Goal: Task Accomplishment & Management: Use online tool/utility

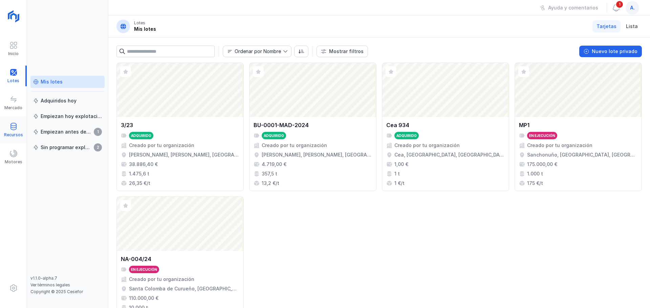
click at [17, 131] on div at bounding box center [13, 127] width 8 height 10
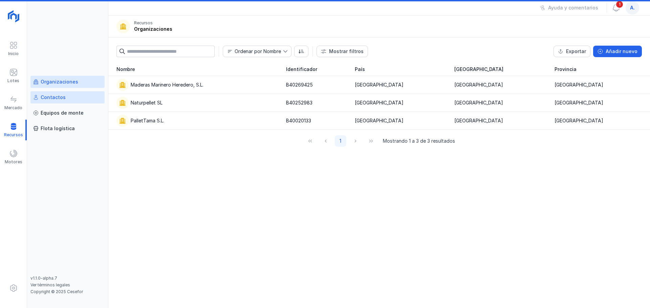
click at [62, 95] on div "Contactos" at bounding box center [53, 97] width 25 height 7
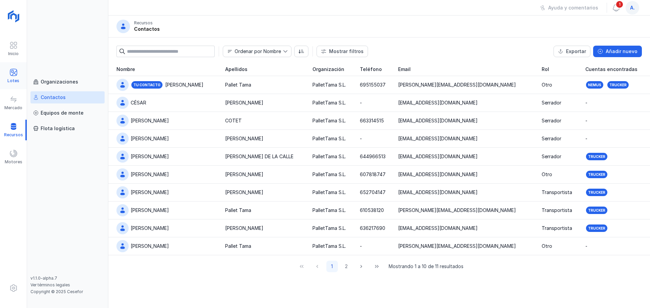
click at [16, 77] on div at bounding box center [13, 73] width 8 height 10
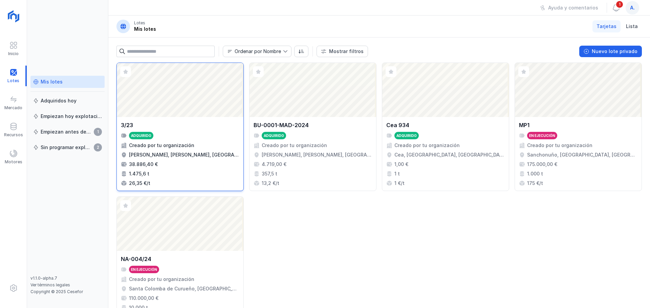
click at [203, 135] on div "Adquirido" at bounding box center [180, 135] width 118 height 7
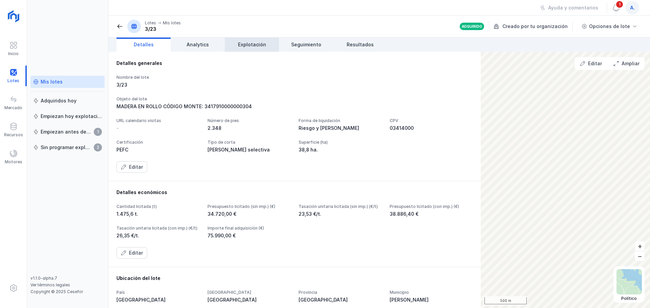
click at [270, 48] on link "Explotación" at bounding box center [252, 45] width 54 height 14
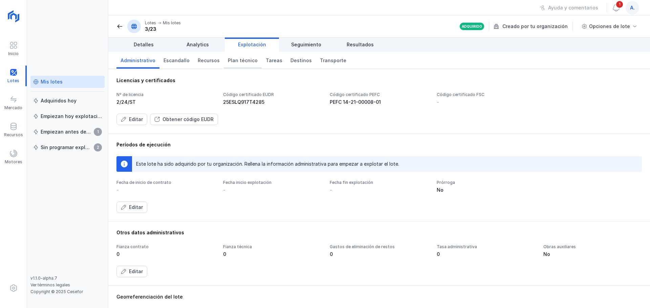
click at [242, 64] on link "Plan técnico" at bounding box center [243, 60] width 38 height 17
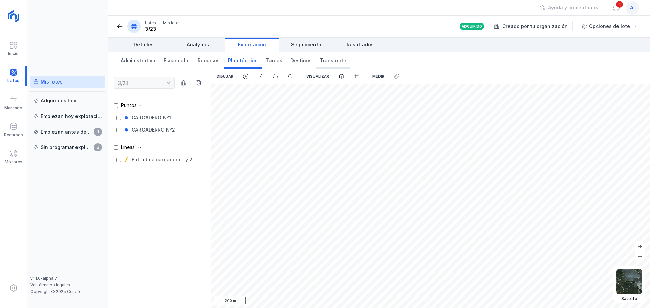
click at [324, 63] on span "Transporte" at bounding box center [333, 60] width 26 height 7
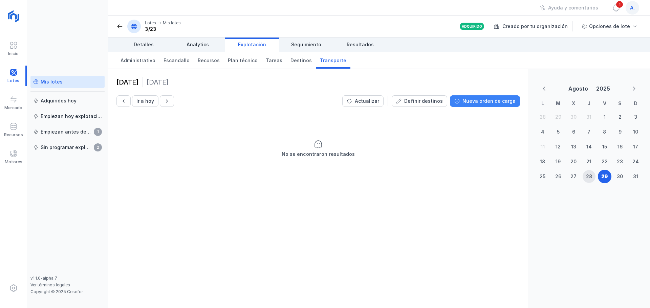
click at [477, 103] on div "Nueva orden de carga" at bounding box center [488, 101] width 53 height 7
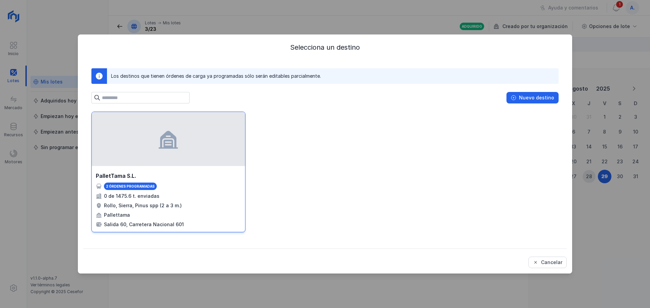
click at [171, 158] on div at bounding box center [168, 139] width 153 height 54
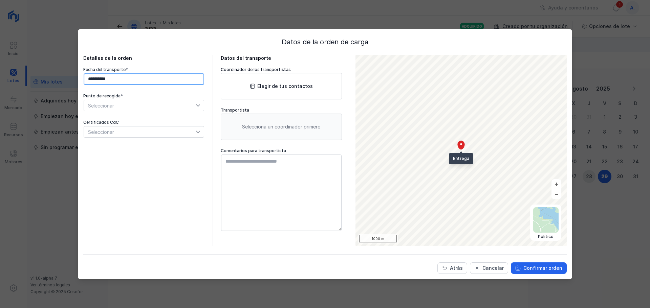
click at [135, 79] on input "**********" at bounding box center [144, 79] width 120 height 12
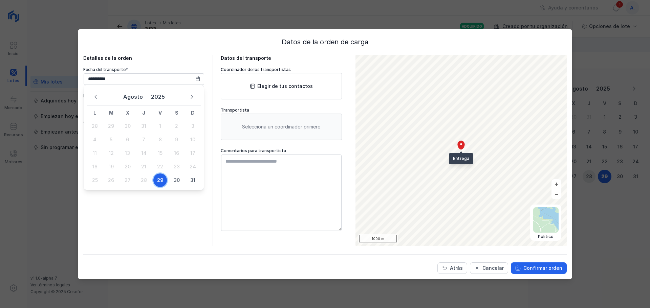
click at [160, 183] on span "29" at bounding box center [160, 181] width 14 height 14
click at [136, 106] on span "Seleccionar" at bounding box center [140, 105] width 112 height 11
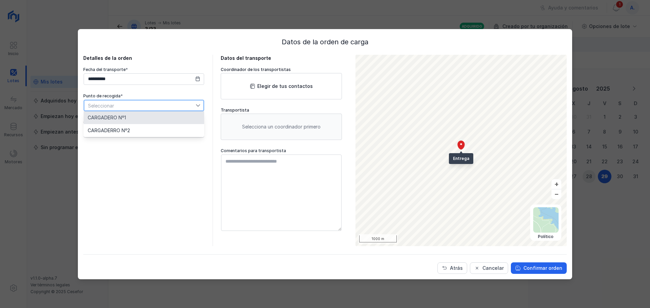
click at [134, 120] on li "CARGADERO Nº1" at bounding box center [144, 117] width 120 height 13
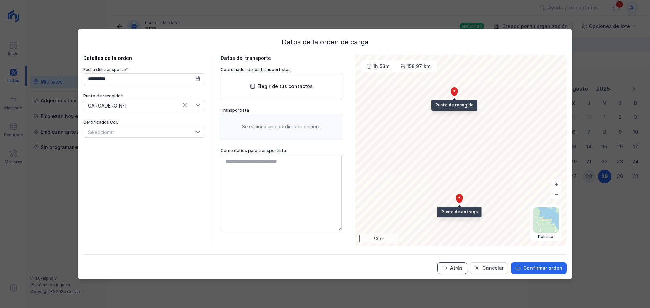
click at [452, 269] on button "Atrás" at bounding box center [452, 269] width 30 height 12
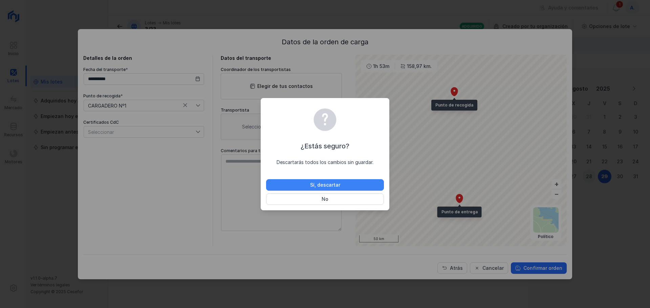
click at [325, 185] on div "Sí, descartar" at bounding box center [325, 185] width 30 height 7
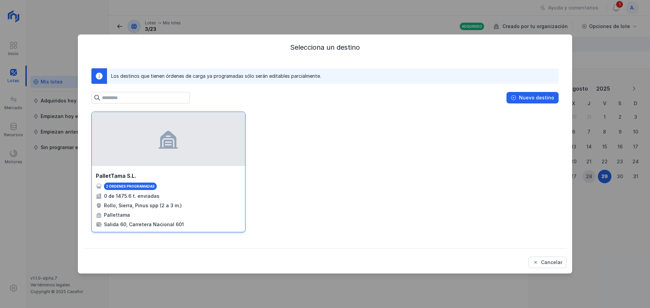
click at [204, 160] on div at bounding box center [168, 139] width 153 height 54
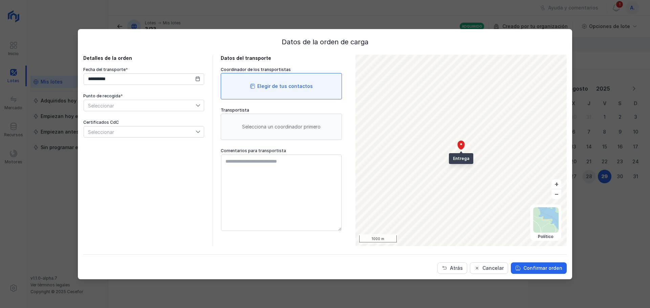
click at [272, 92] on div "Elegir de tus contactos" at bounding box center [281, 86] width 121 height 26
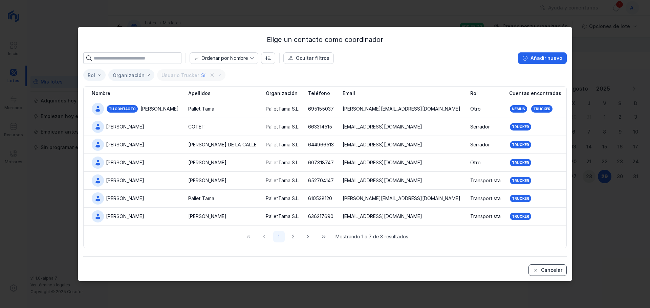
click at [552, 270] on div "Cancelar" at bounding box center [551, 270] width 21 height 7
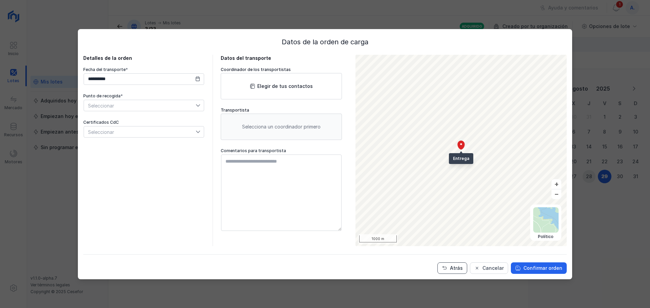
click at [447, 268] on span "Atrás" at bounding box center [444, 268] width 5 height 5
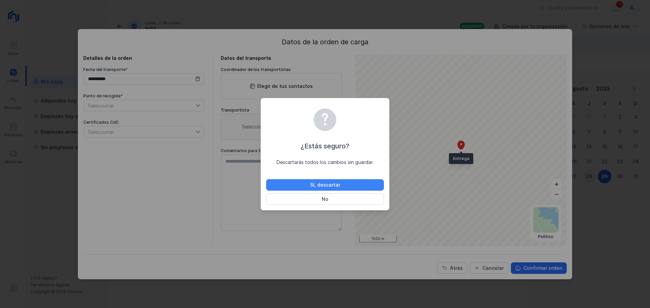
click at [324, 182] on div "Sí, descartar" at bounding box center [325, 185] width 30 height 7
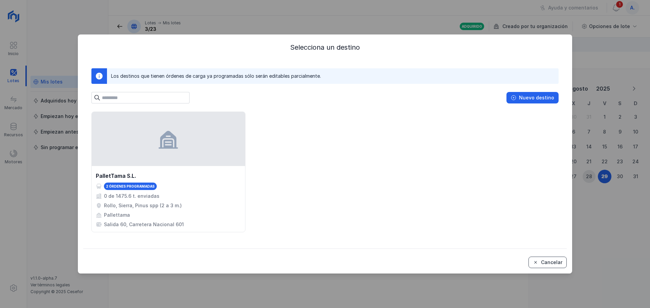
click at [547, 263] on div "Cancelar" at bounding box center [551, 262] width 21 height 7
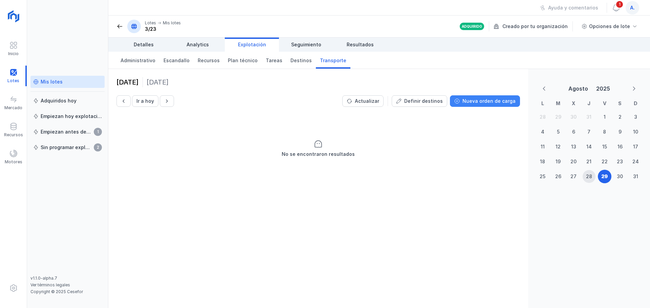
click at [484, 100] on div "Nueva orden de carga" at bounding box center [488, 101] width 53 height 7
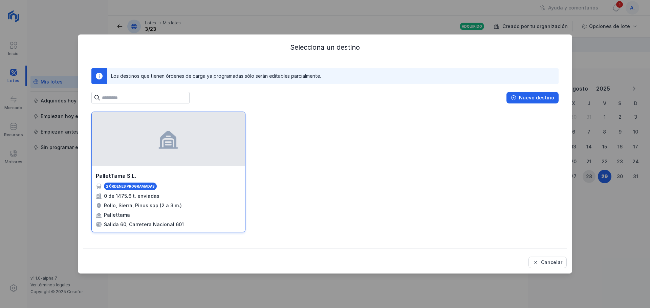
click at [158, 153] on div at bounding box center [168, 139] width 153 height 54
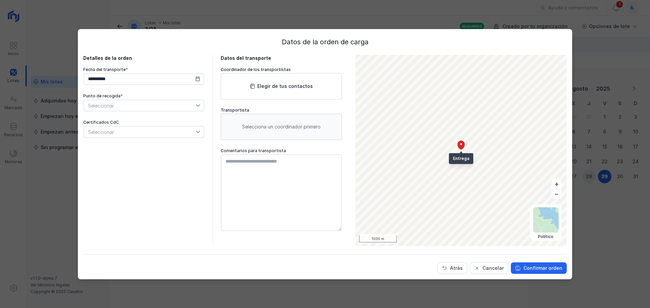
click at [259, 127] on div "Selecciona un coordinador primero" at bounding box center [281, 127] width 121 height 26
click at [263, 172] on textarea at bounding box center [281, 193] width 120 height 76
click at [244, 125] on div "Selecciona un coordinador primero" at bounding box center [281, 127] width 121 height 26
click at [139, 104] on span "Seleccionar" at bounding box center [140, 105] width 112 height 11
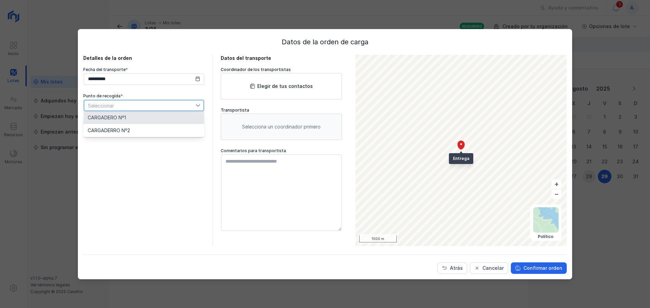
click at [142, 119] on li "CARGADERO Nº1" at bounding box center [144, 117] width 120 height 13
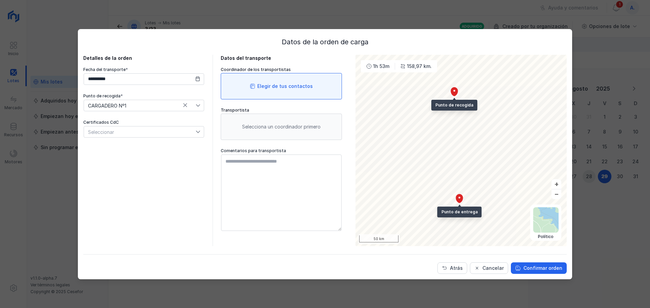
click at [266, 85] on div "Elegir de tus contactos" at bounding box center [284, 86] width 55 height 7
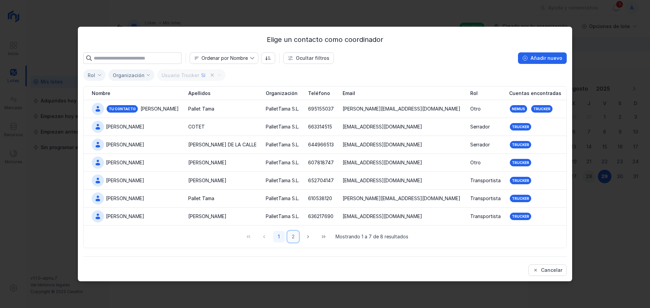
click at [294, 238] on button "2" at bounding box center [293, 237] width 12 height 12
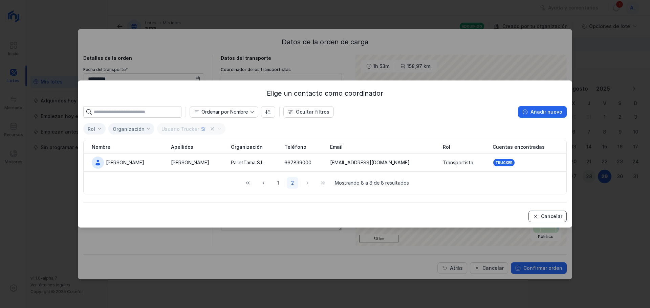
click at [542, 217] on div "Cancelar" at bounding box center [551, 216] width 21 height 7
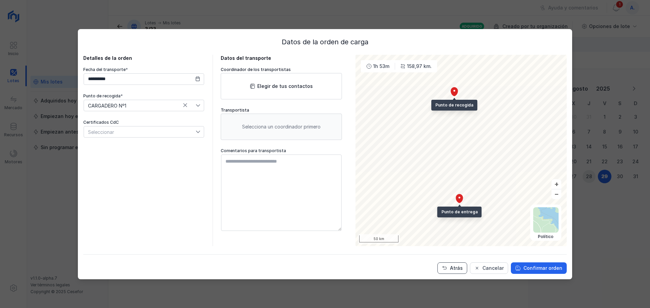
click at [462, 271] on div "Atrás" at bounding box center [456, 268] width 13 height 7
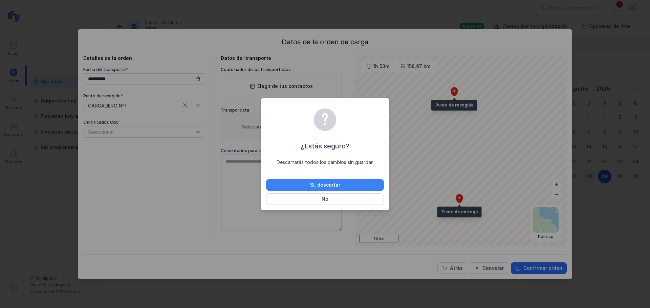
click at [326, 186] on div "Sí, descartar" at bounding box center [325, 185] width 30 height 7
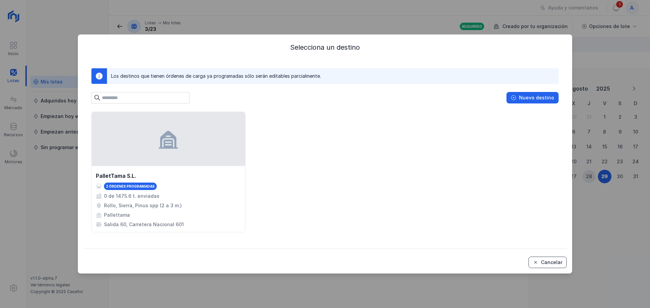
click at [549, 262] on div "Cancelar" at bounding box center [551, 262] width 21 height 7
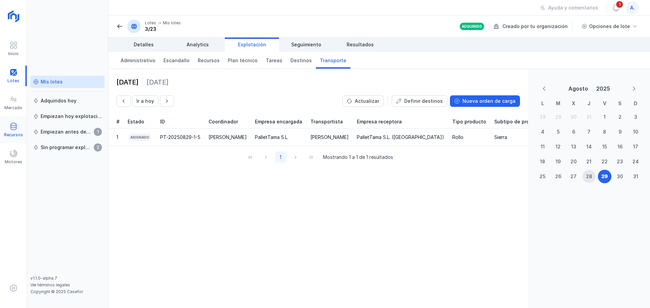
click at [10, 129] on span at bounding box center [13, 126] width 8 height 8
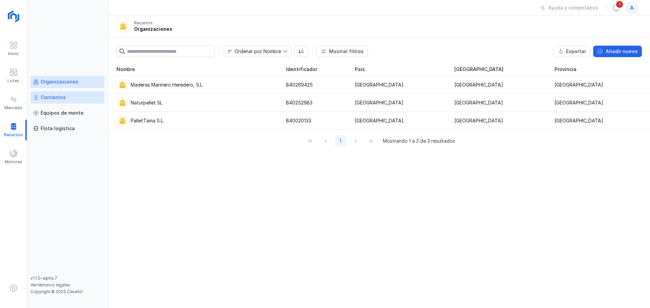
click at [57, 94] on div "Contactos" at bounding box center [53, 97] width 25 height 7
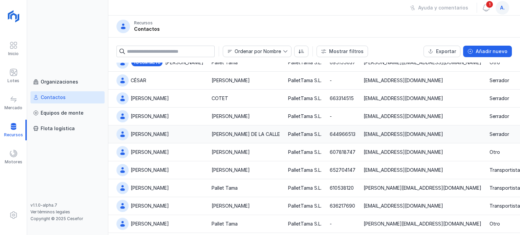
scroll to position [42, 0]
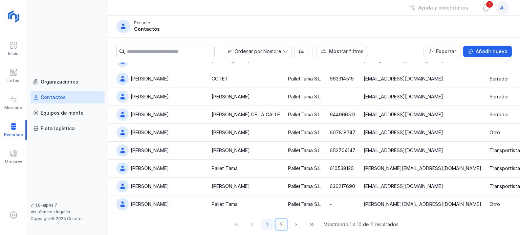
click at [279, 225] on button "2" at bounding box center [281, 225] width 12 height 12
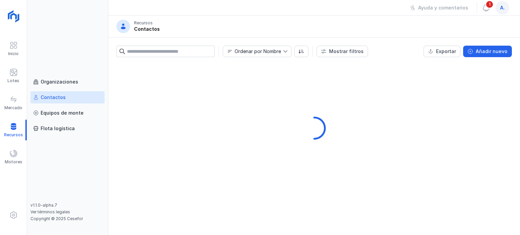
scroll to position [0, 0]
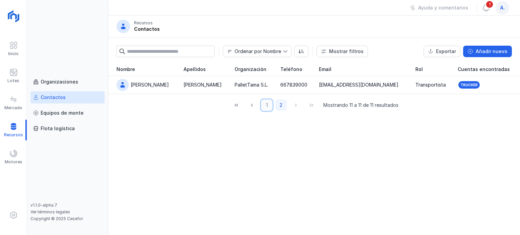
click at [267, 106] on button "1" at bounding box center [267, 105] width 12 height 12
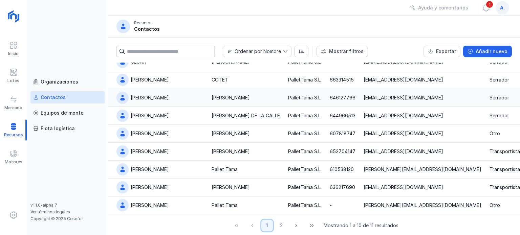
scroll to position [42, 0]
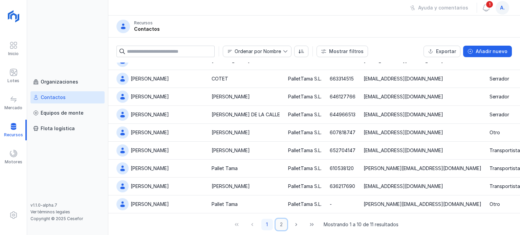
click at [277, 227] on button "2" at bounding box center [281, 225] width 12 height 12
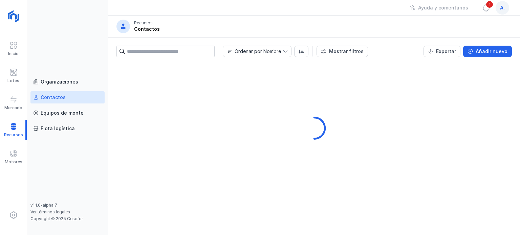
scroll to position [0, 0]
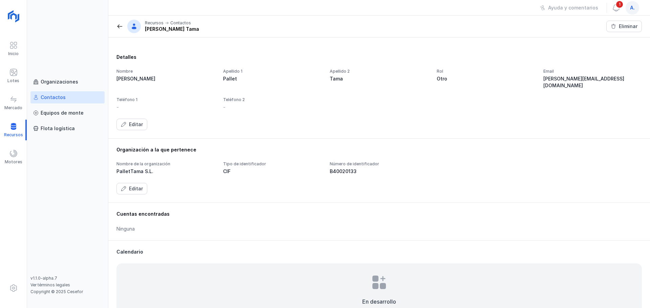
click at [89, 98] on div "Contactos" at bounding box center [67, 97] width 69 height 7
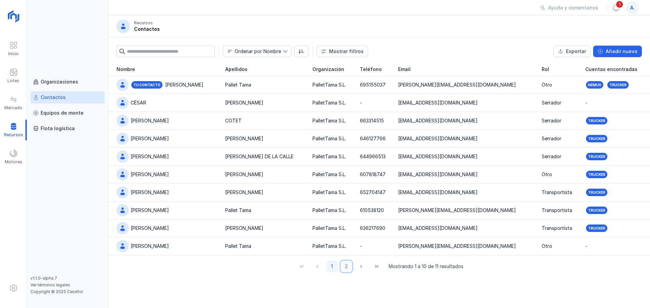
click at [348, 269] on button "2" at bounding box center [346, 267] width 12 height 12
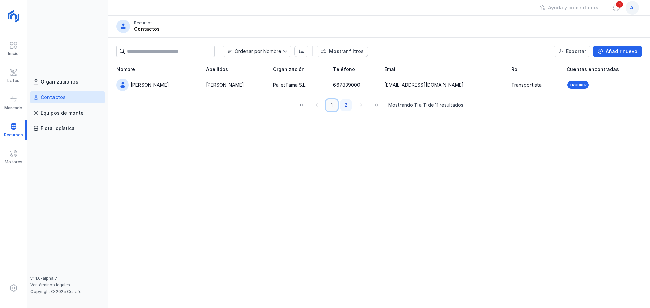
click at [334, 106] on button "1" at bounding box center [332, 105] width 12 height 12
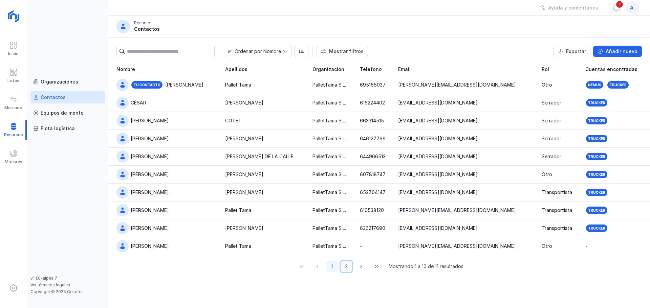
click at [347, 264] on button "2" at bounding box center [346, 267] width 12 height 12
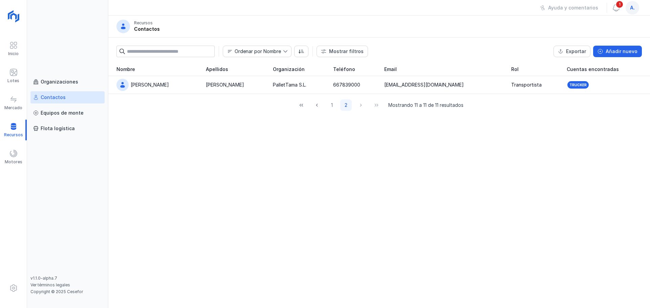
click at [86, 102] on link "Contactos" at bounding box center [67, 97] width 74 height 12
click at [86, 100] on div "Contactos" at bounding box center [67, 97] width 69 height 7
click at [86, 99] on div "Contactos" at bounding box center [67, 97] width 69 height 7
click at [86, 100] on div "Contactos" at bounding box center [67, 97] width 69 height 7
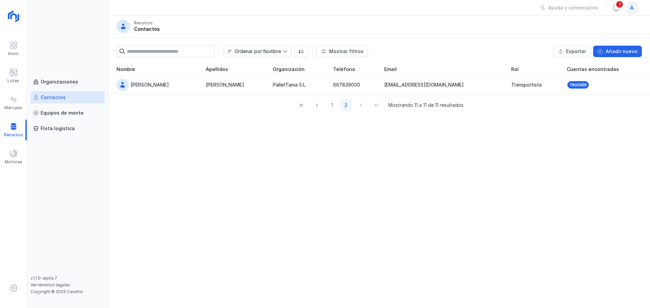
click at [86, 100] on div "Contactos" at bounding box center [67, 97] width 69 height 7
click at [66, 96] on div "Contactos" at bounding box center [67, 97] width 69 height 7
click at [67, 95] on div "Contactos" at bounding box center [67, 97] width 69 height 7
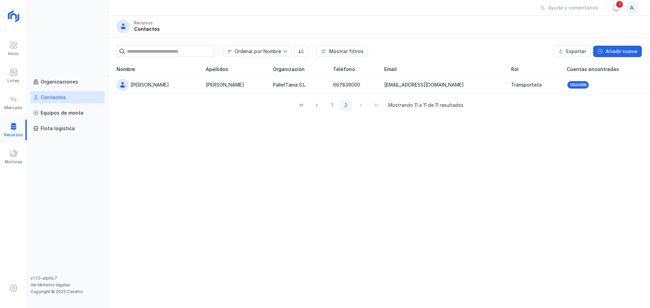
click at [8, 126] on div at bounding box center [13, 130] width 27 height 21
click at [13, 127] on div at bounding box center [13, 130] width 27 height 21
click at [10, 71] on span at bounding box center [13, 72] width 8 height 8
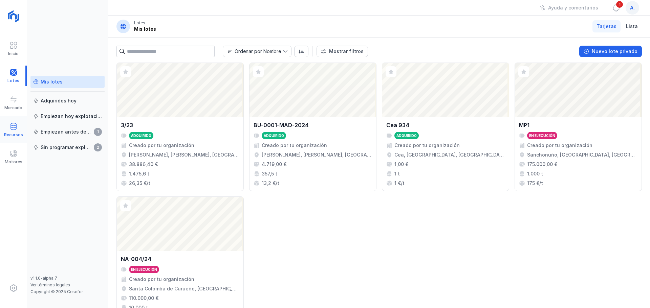
click at [10, 132] on div "Recursos" at bounding box center [13, 134] width 19 height 5
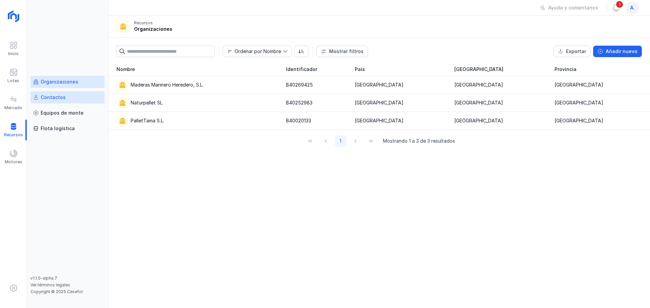
click at [72, 94] on div "Contactos" at bounding box center [67, 97] width 69 height 7
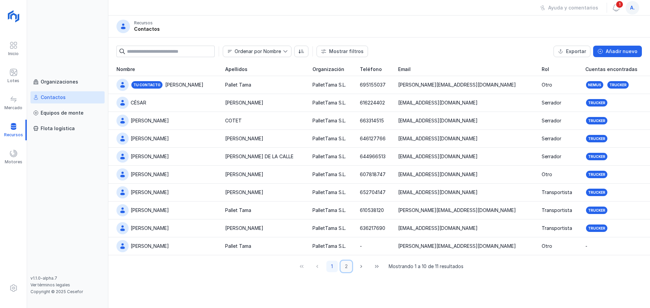
click at [346, 266] on button "2" at bounding box center [346, 267] width 12 height 12
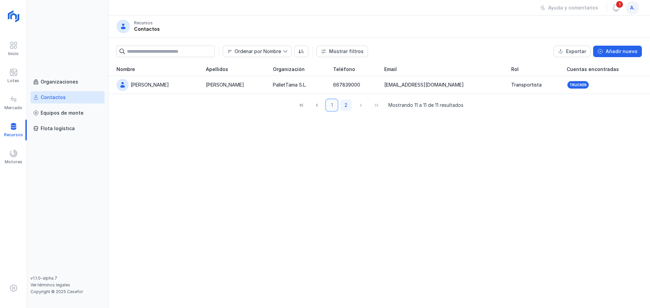
click at [333, 105] on button "1" at bounding box center [332, 105] width 12 height 12
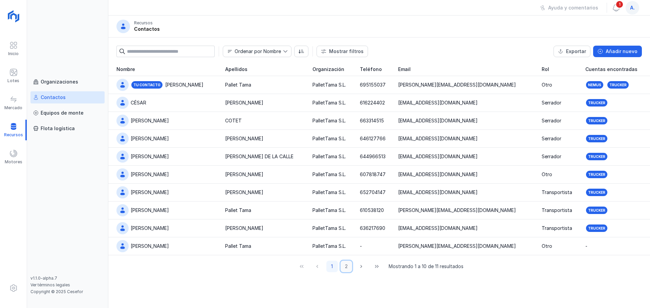
click at [349, 268] on button "2" at bounding box center [346, 267] width 12 height 12
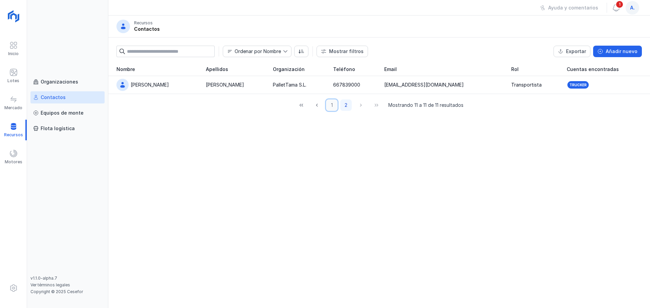
click at [330, 107] on button "1" at bounding box center [332, 105] width 12 height 12
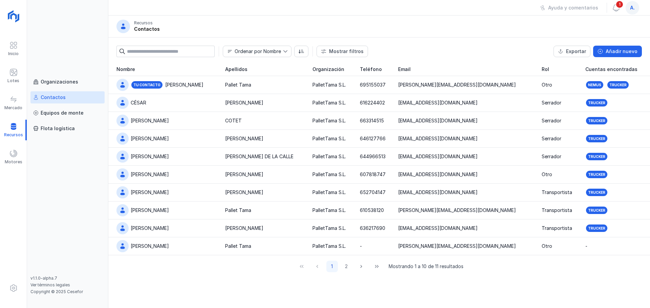
click at [630, 6] on span "a." at bounding box center [632, 7] width 5 height 7
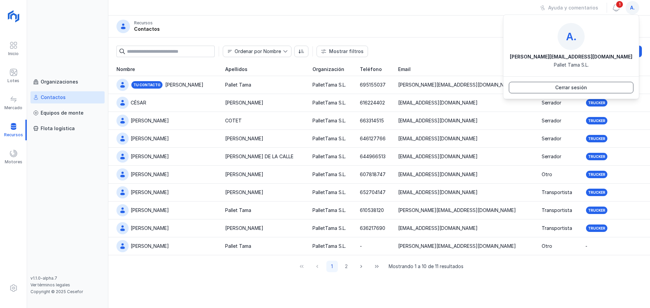
click at [600, 90] on button "Cerrar sesión" at bounding box center [571, 88] width 125 height 12
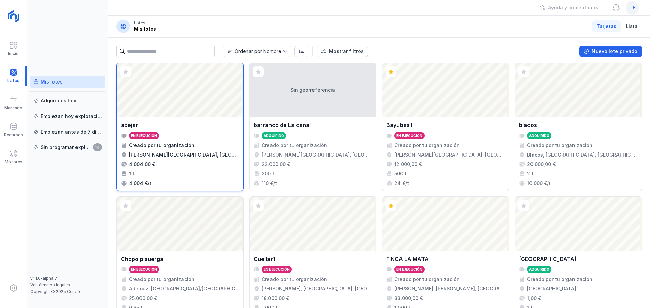
click at [198, 119] on div "abejar En ejecución Creado por tu organización Abejar, Soria, Castilla y León, …" at bounding box center [180, 154] width 127 height 74
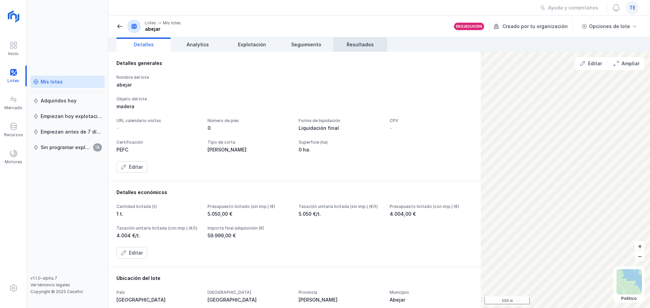
click at [360, 45] on span "Resultados" at bounding box center [359, 44] width 27 height 7
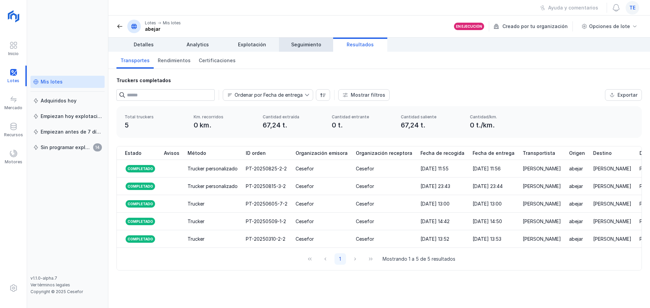
click at [299, 47] on span "Seguimiento" at bounding box center [306, 44] width 30 height 7
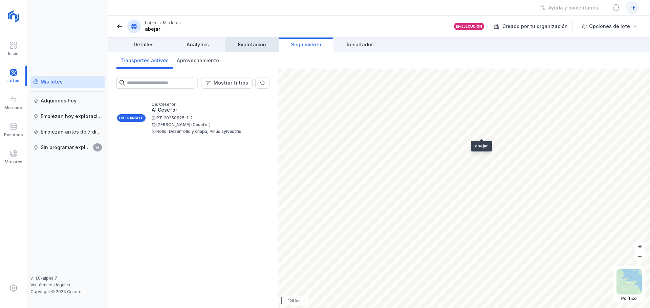
click at [261, 48] on span "Explotación" at bounding box center [252, 44] width 28 height 7
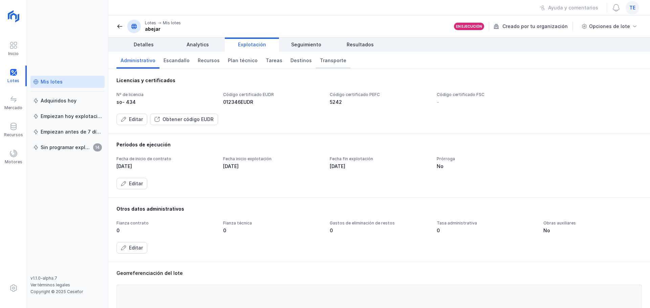
click at [320, 62] on span "Transporte" at bounding box center [333, 60] width 26 height 7
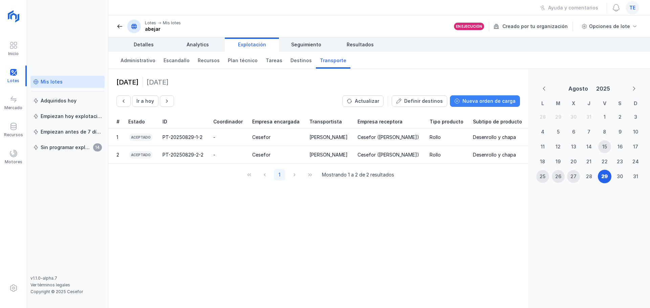
click at [476, 98] on div "Nueva orden de carga" at bounding box center [488, 101] width 53 height 7
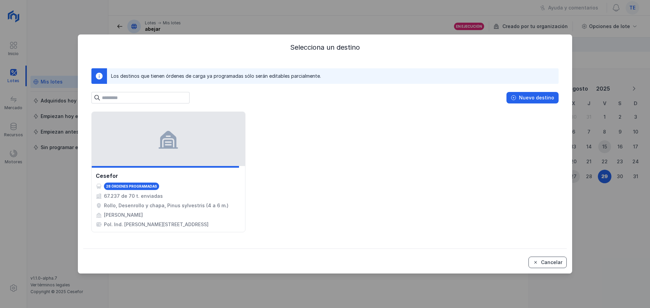
click at [555, 263] on div "Cancelar" at bounding box center [551, 262] width 21 height 7
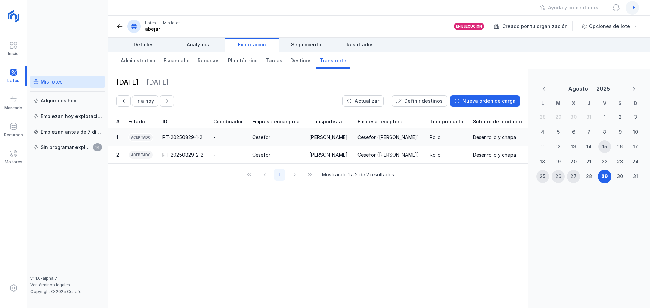
drag, startPoint x: 204, startPoint y: 138, endPoint x: 376, endPoint y: 134, distance: 172.0
click at [376, 134] on div "Cesefor (Aserradero Cesefor)" at bounding box center [388, 137] width 62 height 7
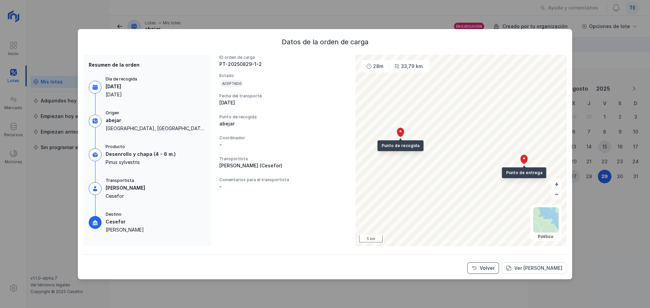
click at [494, 268] on div "Volver" at bounding box center [486, 268] width 15 height 7
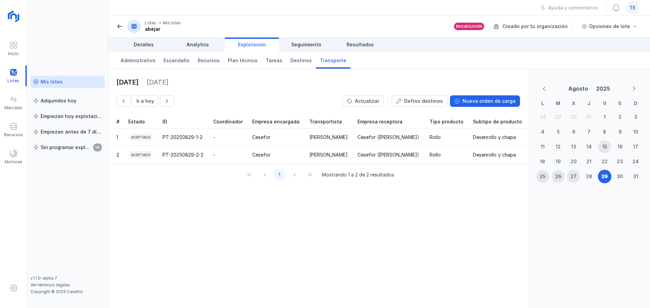
click at [577, 177] on div "27" at bounding box center [573, 176] width 13 height 13
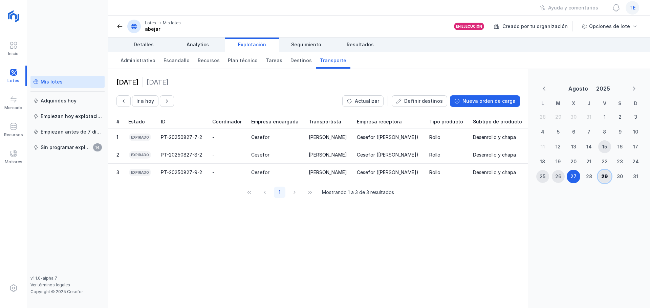
click at [607, 176] on div "29" at bounding box center [604, 176] width 13 height 13
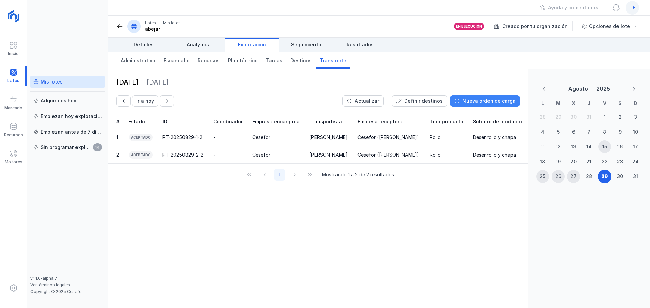
click at [497, 102] on div "Nueva orden de carga" at bounding box center [488, 101] width 53 height 7
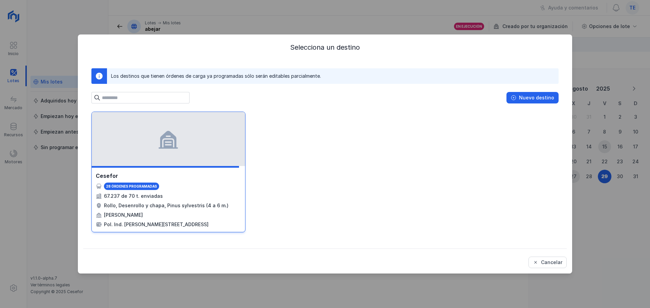
click at [169, 168] on div "Cesefor 28 órdenes programadas 67.237 de 70 t. enviadas Rollo, Desenrollo y cha…" at bounding box center [168, 200] width 153 height 64
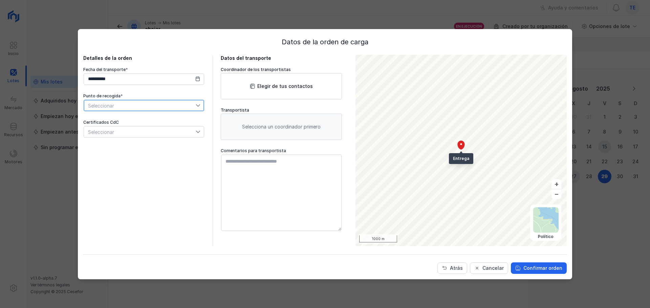
click at [129, 108] on span "Seleccionar" at bounding box center [140, 105] width 112 height 11
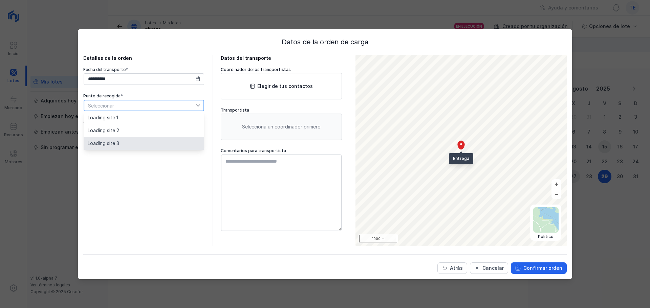
click at [138, 140] on li "Loading site 3" at bounding box center [144, 143] width 120 height 13
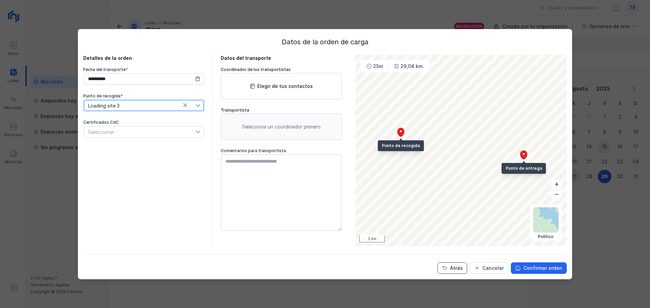
click at [463, 272] on button "Atrás" at bounding box center [452, 269] width 30 height 12
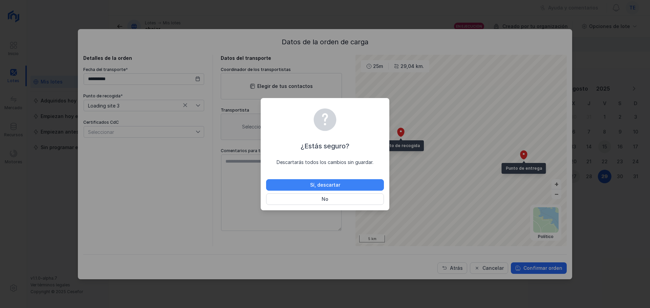
click at [332, 184] on div "Sí, descartar" at bounding box center [325, 185] width 30 height 7
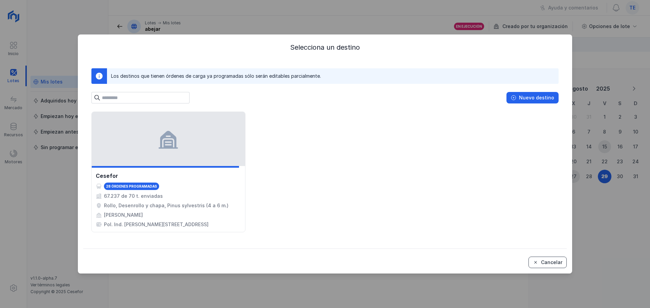
click at [555, 263] on div "Cancelar" at bounding box center [551, 262] width 21 height 7
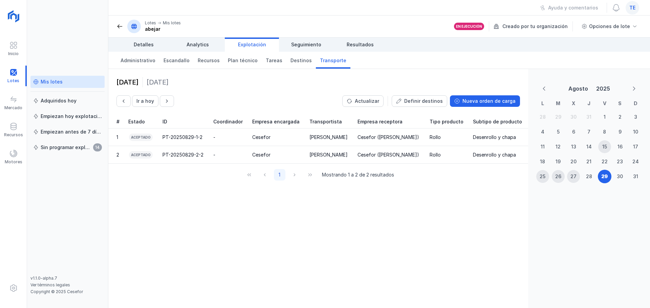
click at [83, 79] on div "Mis lotes" at bounding box center [67, 82] width 69 height 7
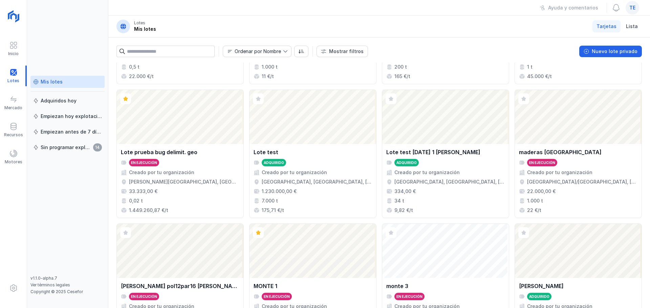
scroll to position [449, 0]
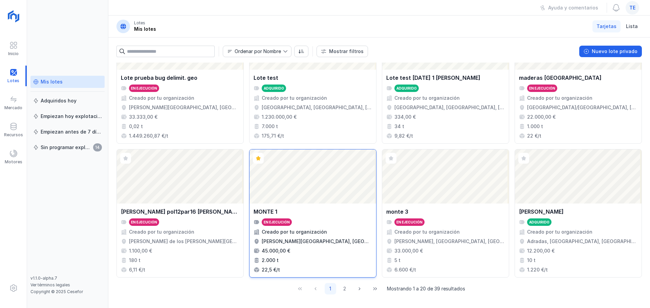
click at [285, 187] on div "Abrir lote" at bounding box center [312, 177] width 127 height 54
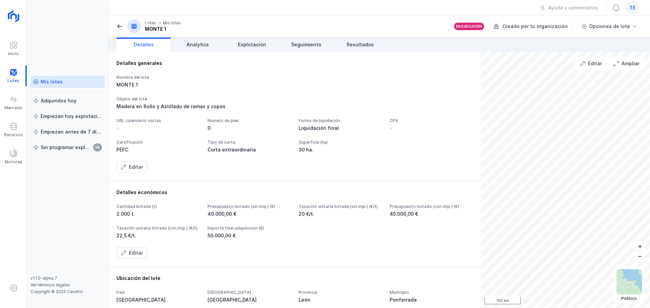
click at [304, 181] on div "Detalles generales Nombre del lote MONTE 1 Objeto del lote Madera en Rollo y As…" at bounding box center [294, 116] width 372 height 129
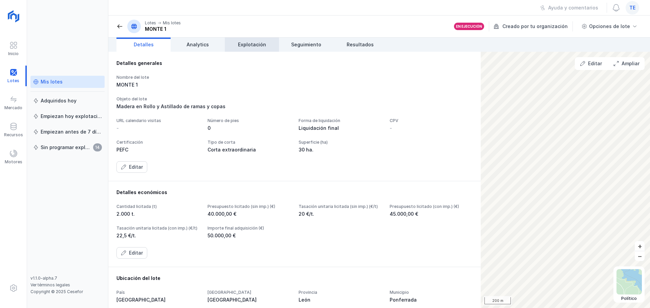
click at [260, 48] on link "Explotación" at bounding box center [252, 45] width 54 height 14
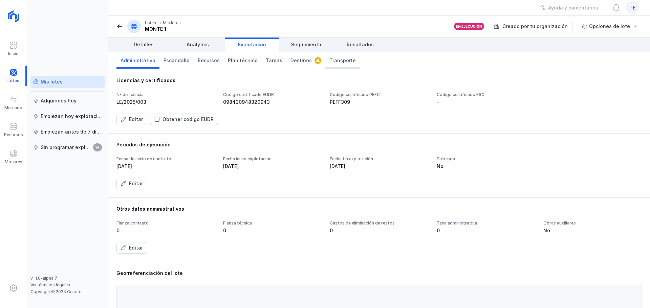
click at [329, 59] on span "Transporte" at bounding box center [342, 60] width 26 height 7
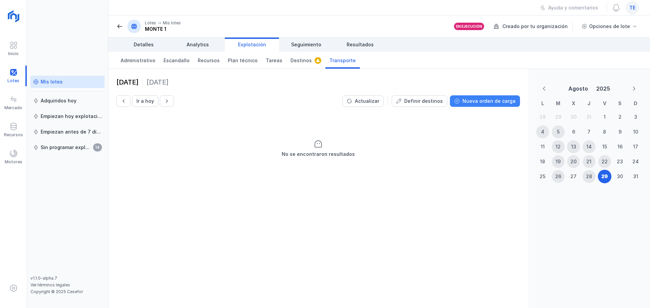
click at [469, 100] on div "Nueva orden de carga" at bounding box center [488, 101] width 53 height 7
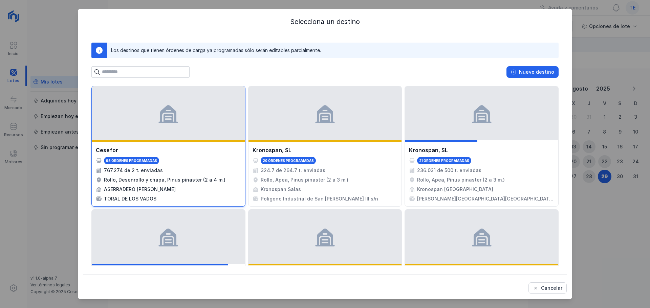
click at [198, 157] on div "95 órdenes programadas" at bounding box center [168, 160] width 145 height 7
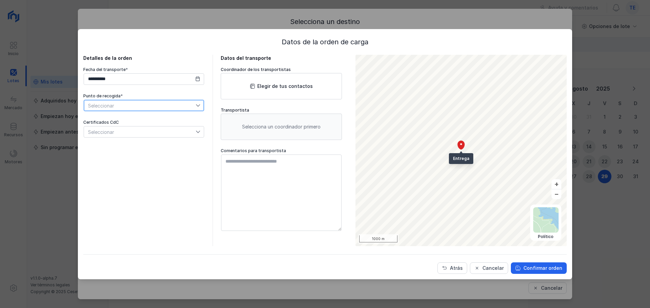
click at [148, 107] on span "Seleccionar" at bounding box center [140, 105] width 112 height 11
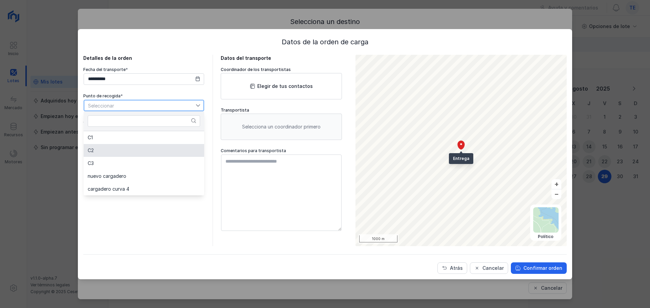
click at [147, 144] on li "C2" at bounding box center [144, 150] width 120 height 13
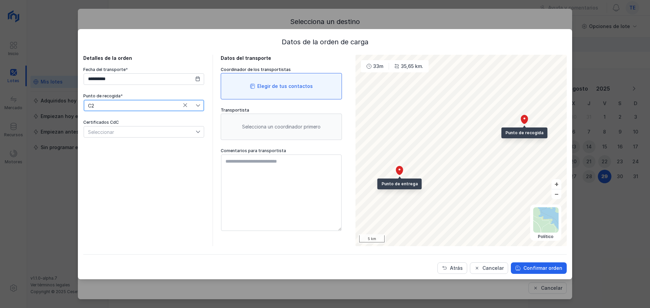
click at [255, 94] on div "Elegir de tus contactos" at bounding box center [281, 86] width 121 height 26
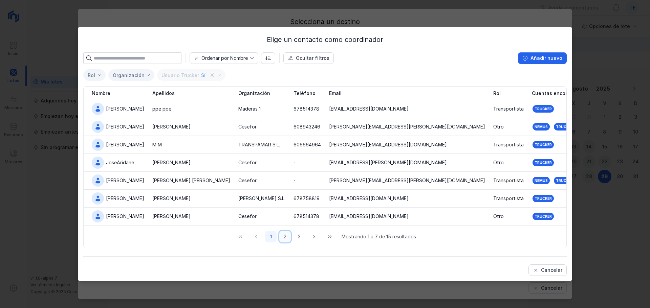
click at [285, 237] on button "2" at bounding box center [285, 237] width 12 height 12
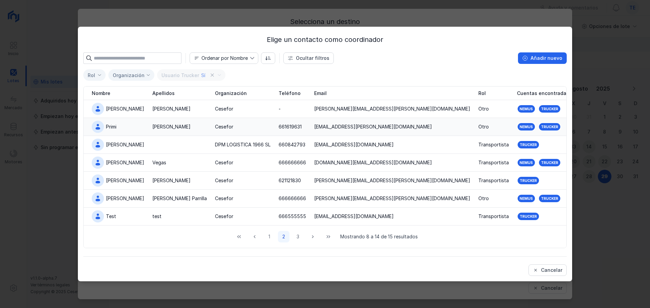
click at [242, 124] on div "Cesefor" at bounding box center [242, 127] width 55 height 7
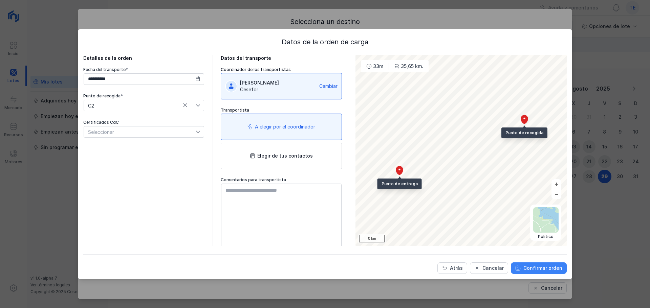
click at [551, 269] on div "Confirmar orden" at bounding box center [542, 268] width 39 height 7
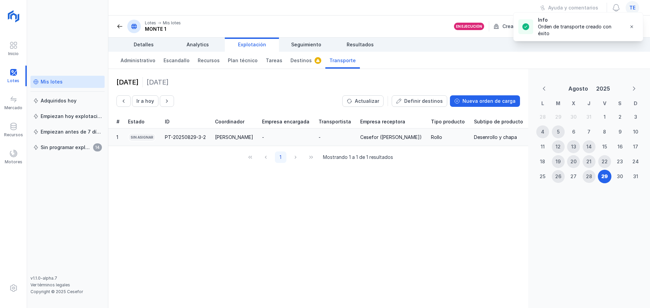
click at [201, 134] on div "PT-20250829-3-2" at bounding box center [185, 137] width 41 height 7
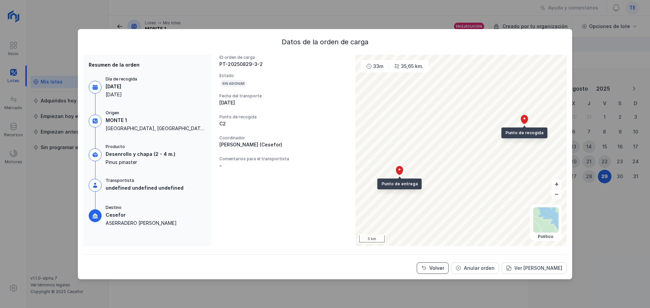
click at [438, 268] on div "Volver" at bounding box center [436, 268] width 15 height 7
